Goal: Task Accomplishment & Management: Use online tool/utility

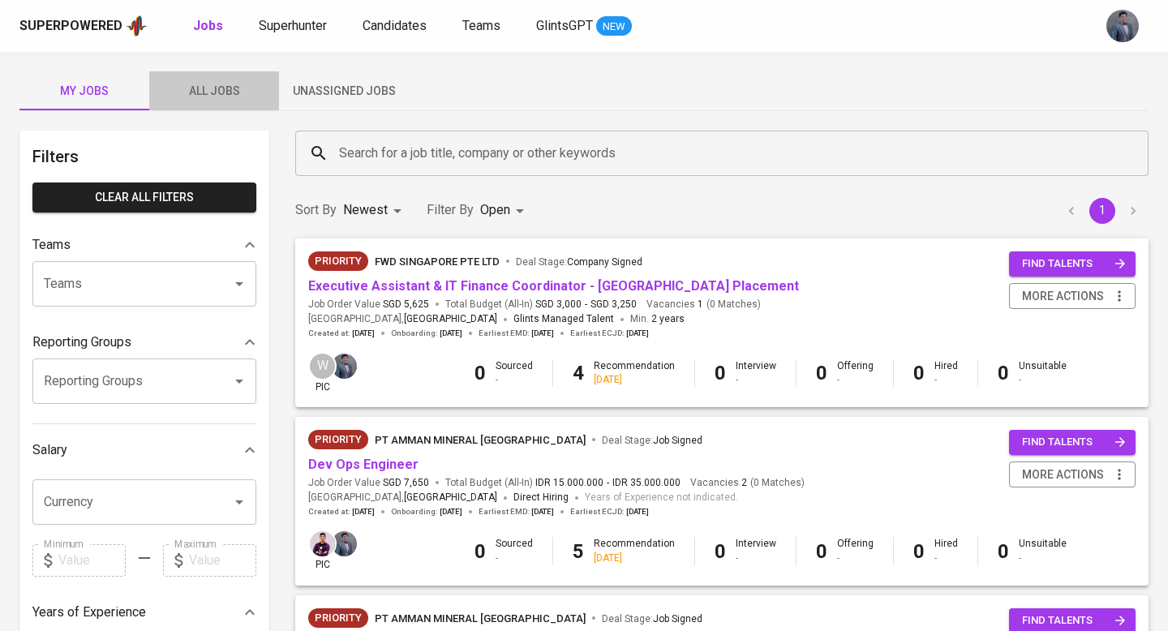
drag, startPoint x: 251, startPoint y: 90, endPoint x: 264, endPoint y: 88, distance: 12.3
click at [251, 90] on span "All Jobs" at bounding box center [214, 91] width 110 height 20
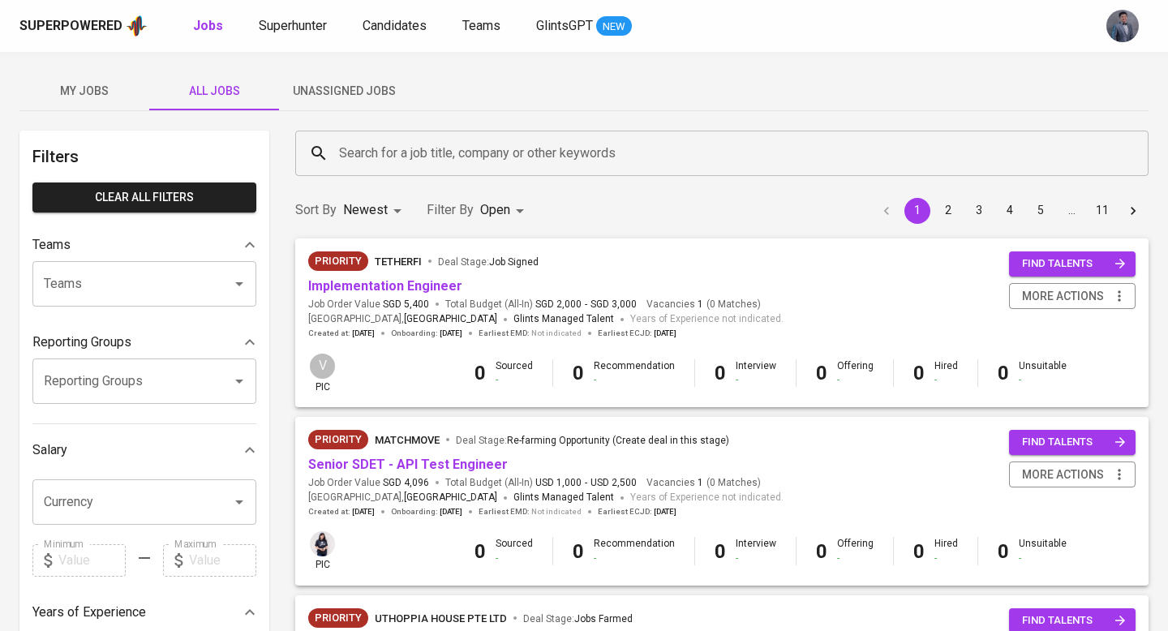
click at [372, 148] on input "Search for a job title, company or other keywords" at bounding box center [726, 153] width 782 height 31
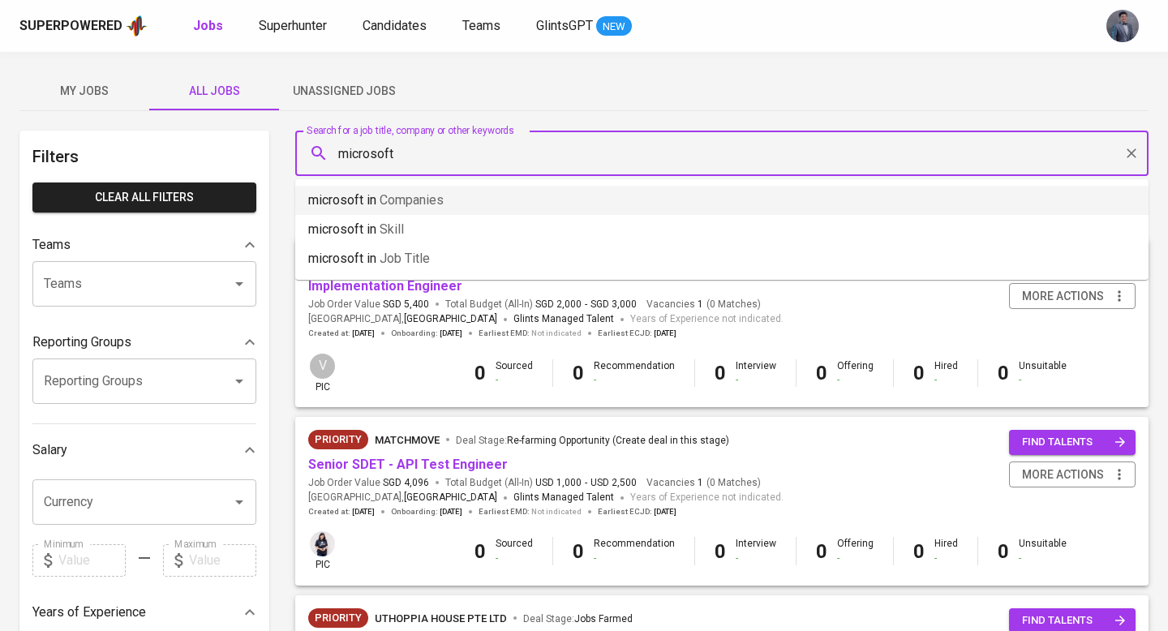
drag, startPoint x: 390, startPoint y: 199, endPoint x: 398, endPoint y: 198, distance: 8.2
click at [389, 199] on span "Companies" at bounding box center [412, 199] width 64 height 15
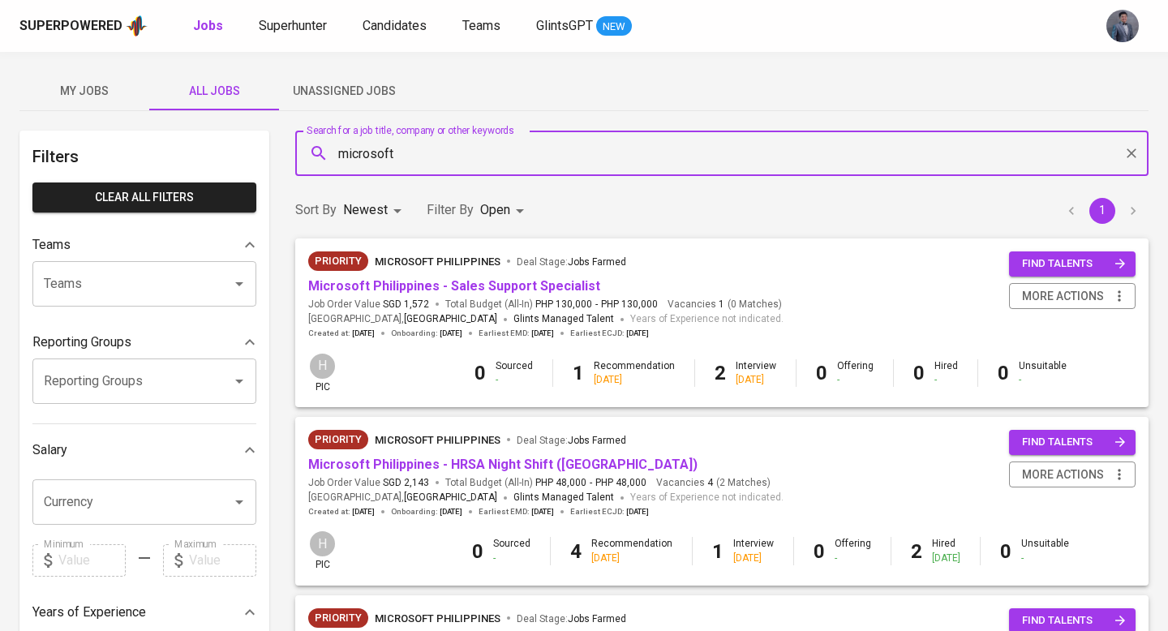
type input "microsoft"
click at [346, 96] on span "Unassigned Jobs" at bounding box center [344, 91] width 110 height 20
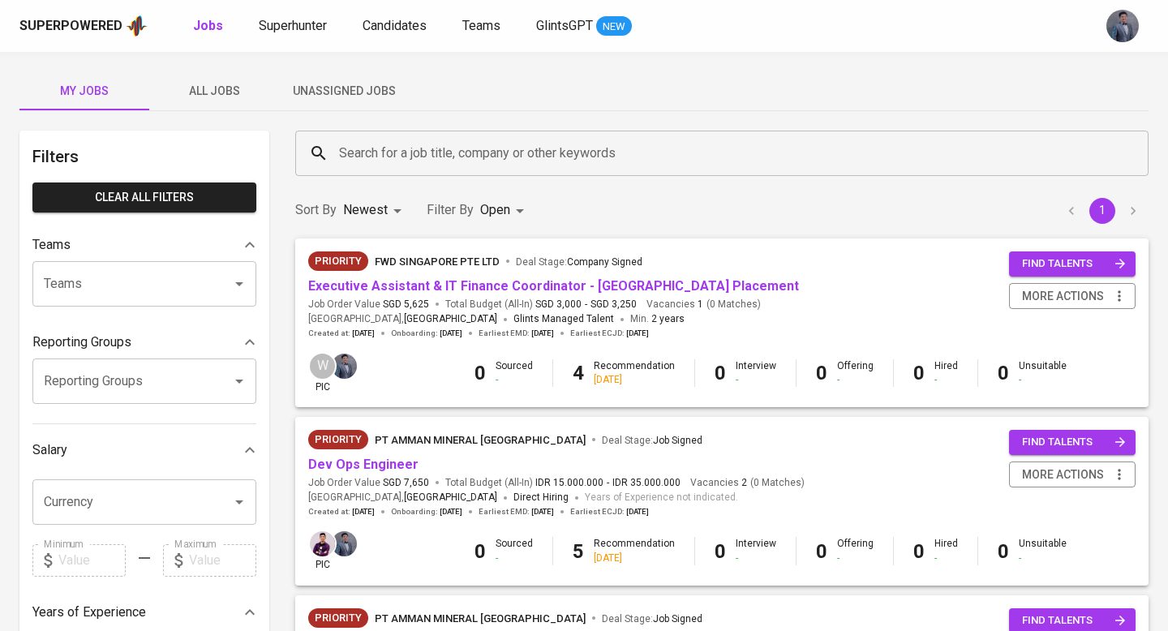
click at [354, 97] on span "Unassigned Jobs" at bounding box center [344, 91] width 110 height 20
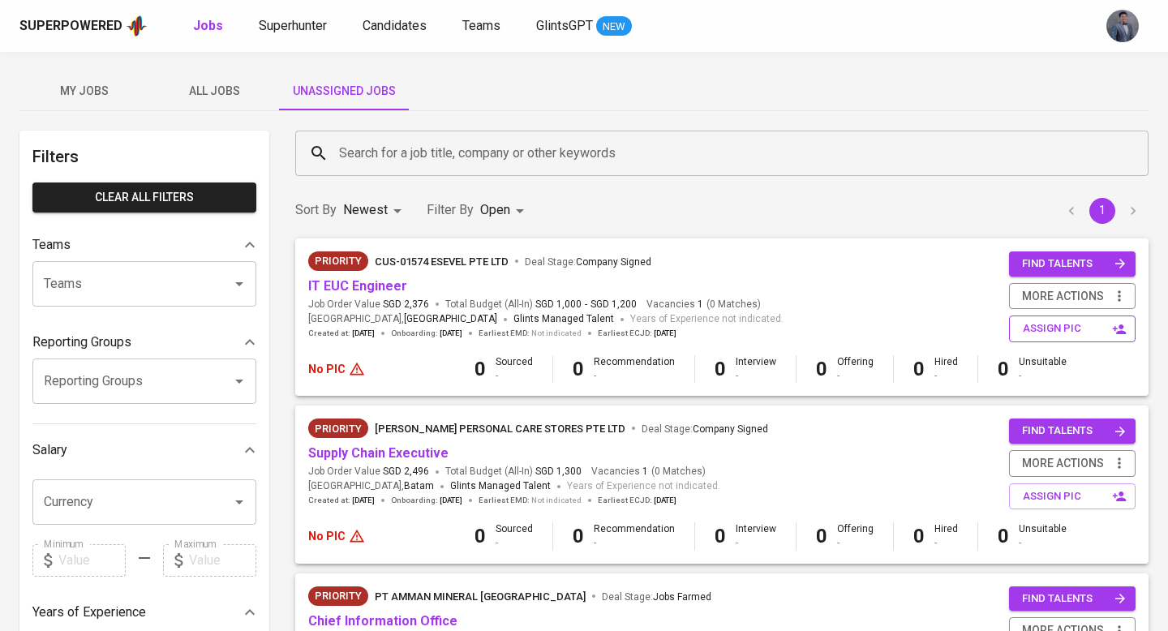
click at [1049, 329] on span "assign pic" at bounding box center [1074, 329] width 102 height 19
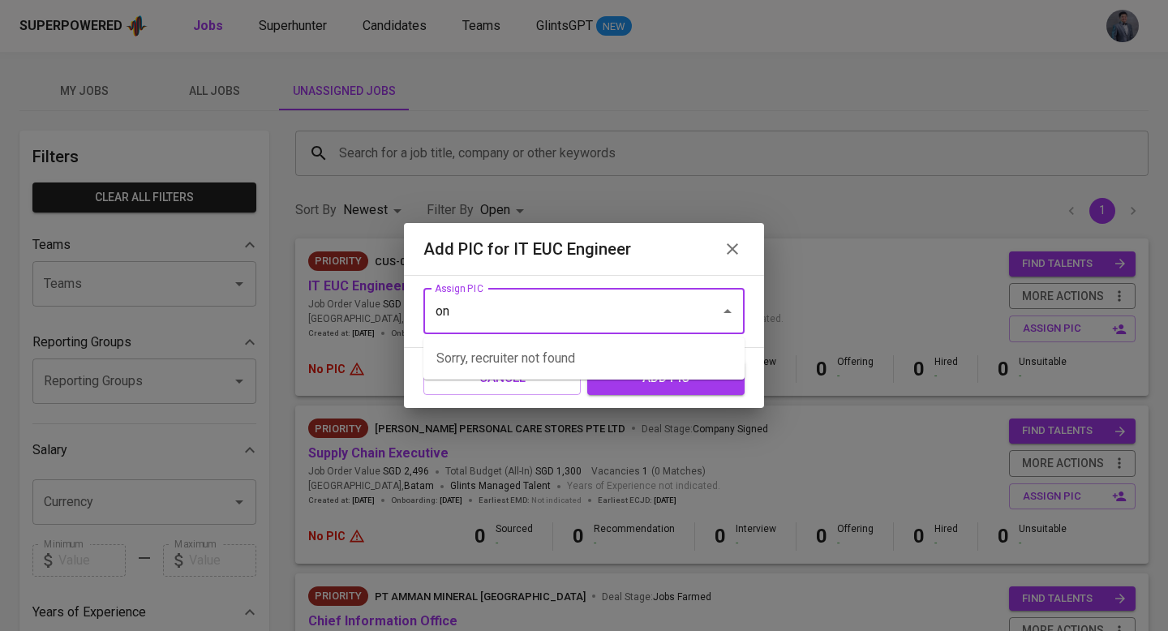
type input "o"
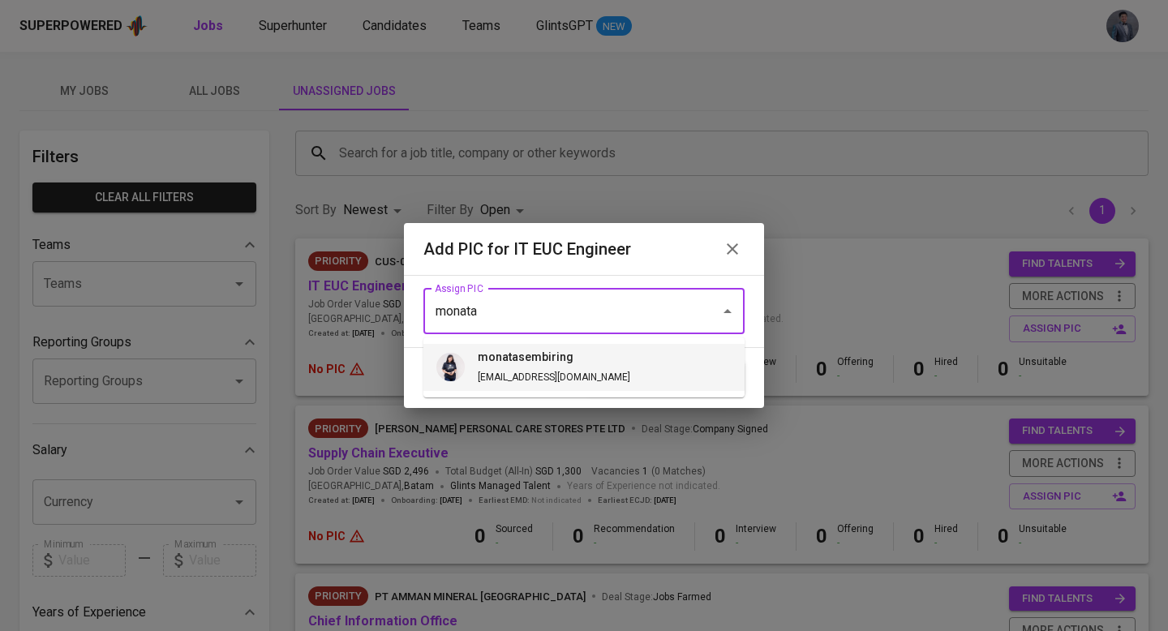
click at [565, 354] on h6 "monatasembiring" at bounding box center [554, 358] width 152 height 18
type input "monatasembiring"
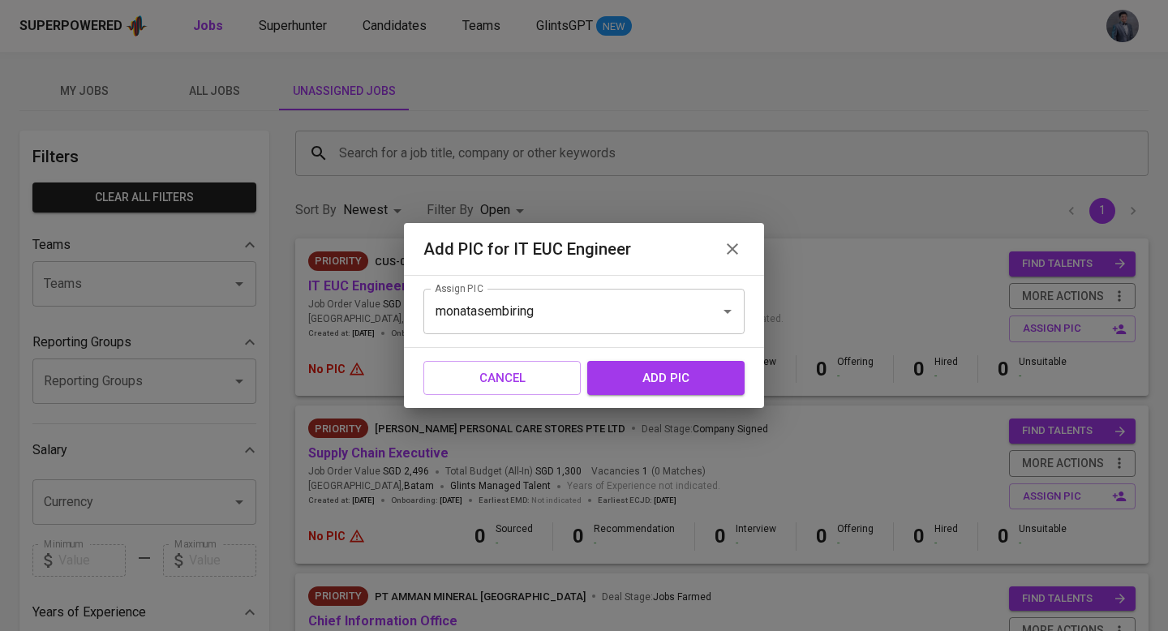
click at [655, 374] on span "add pic" at bounding box center [666, 377] width 122 height 21
